Goal: Transaction & Acquisition: Purchase product/service

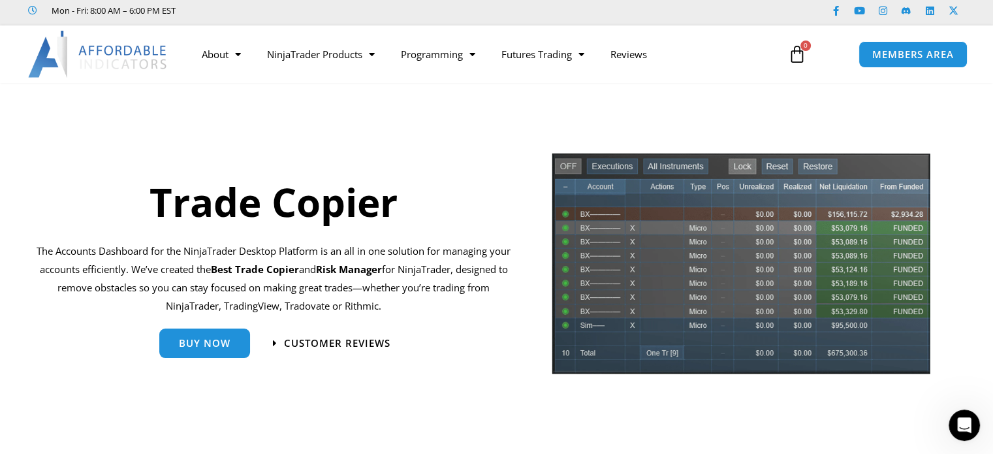
scroll to position [65, 0]
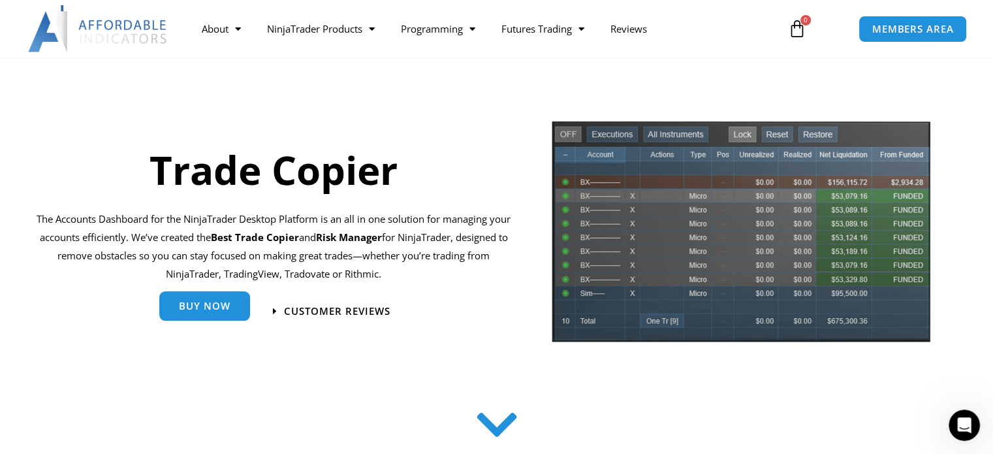
click at [204, 302] on span "Buy Now" at bounding box center [205, 306] width 52 height 10
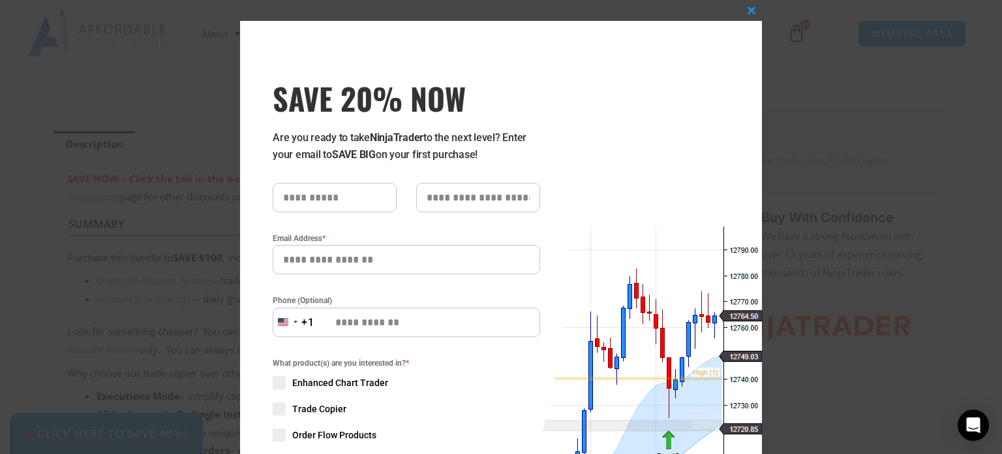
click at [136, 433] on div "Close this module SAVE 20% NOW Are you ready to take NinjaTrader to the next le…" at bounding box center [501, 227] width 1002 height 454
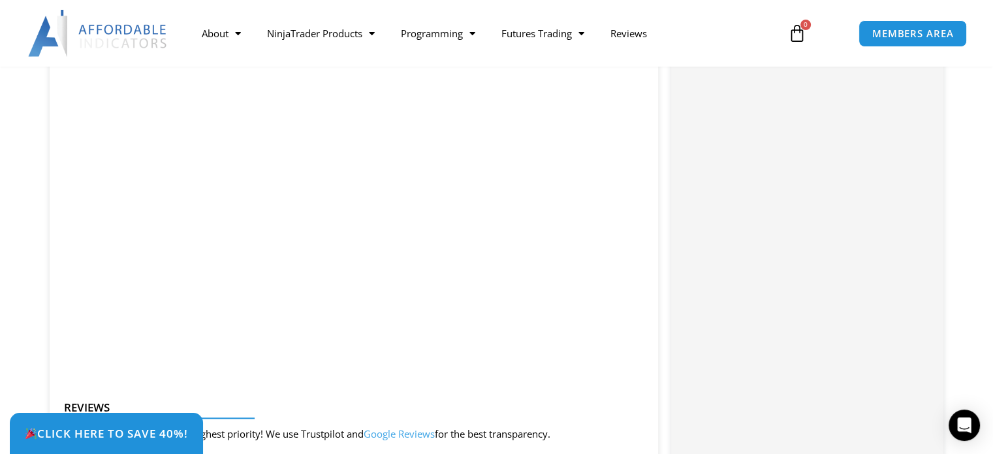
scroll to position [1436, 0]
